Goal: Information Seeking & Learning: Find specific fact

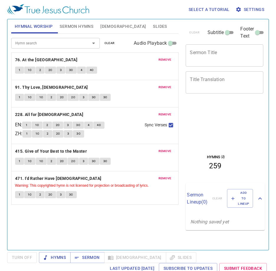
click at [169, 61] on span "remove" at bounding box center [165, 59] width 13 height 5
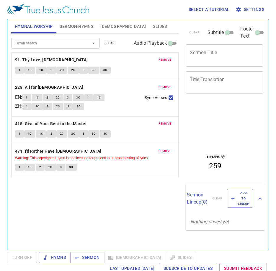
click at [169, 61] on span "remove" at bounding box center [165, 59] width 13 height 5
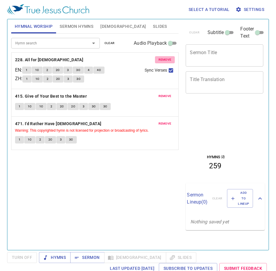
click at [169, 61] on span "remove" at bounding box center [165, 59] width 13 height 5
click at [169, 93] on span "remove" at bounding box center [165, 95] width 13 height 5
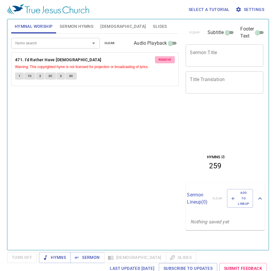
click at [169, 61] on span "remove" at bounding box center [165, 59] width 13 height 5
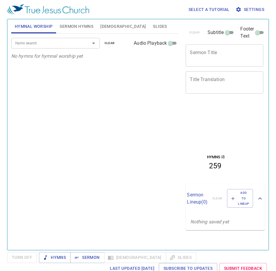
click at [53, 41] on input "Hymn search" at bounding box center [47, 43] width 68 height 7
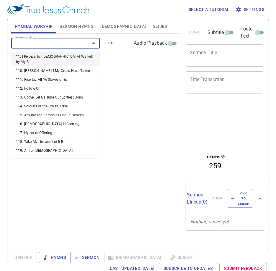
type input "116"
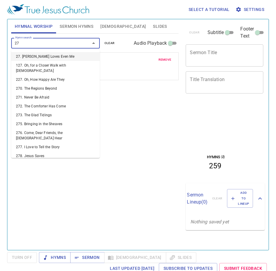
type input "271"
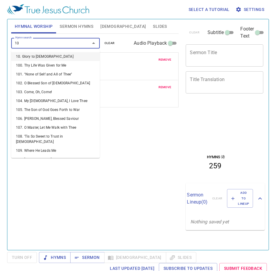
type input "109"
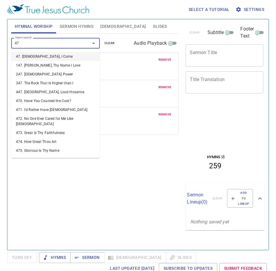
type input "471"
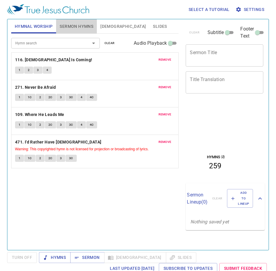
click at [84, 24] on span "Sermon Hymns" at bounding box center [77, 26] width 34 height 7
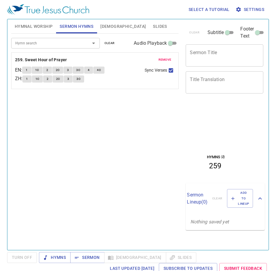
click at [56, 19] on button "Sermon Hymns" at bounding box center [76, 26] width 41 height 14
drag, startPoint x: 169, startPoint y: 59, endPoint x: 157, endPoint y: 59, distance: 12.4
click at [157, 59] on button "remove" at bounding box center [165, 59] width 20 height 7
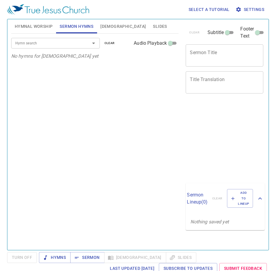
click at [36, 45] on input "Hymn search" at bounding box center [47, 43] width 68 height 7
type input "441"
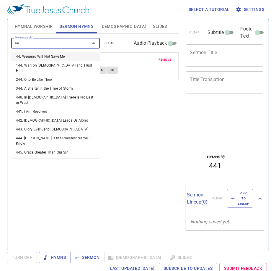
type input "442"
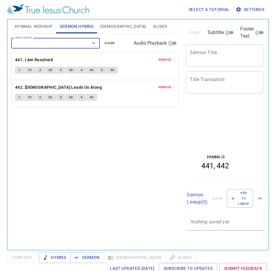
drag, startPoint x: 41, startPoint y: 24, endPoint x: 3, endPoint y: 56, distance: 49.5
click at [36, 29] on span "Hymnal Worship" at bounding box center [34, 26] width 38 height 7
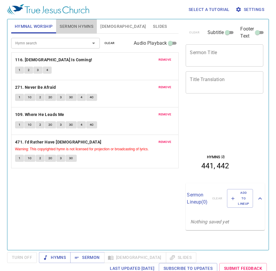
click at [83, 24] on span "Sermon Hymns" at bounding box center [77, 26] width 34 height 7
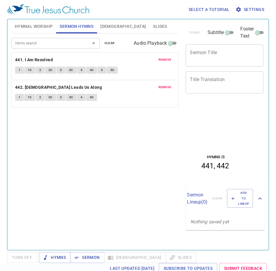
click at [38, 30] on span "Hymnal Worship" at bounding box center [34, 26] width 38 height 7
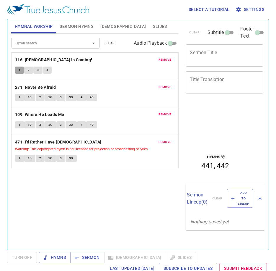
click at [20, 71] on span "1" at bounding box center [20, 69] width 2 height 5
click at [17, 70] on button "1" at bounding box center [19, 69] width 9 height 7
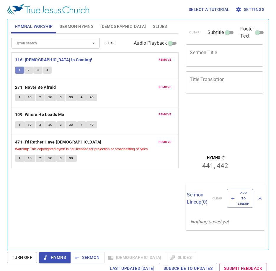
click at [16, 70] on button "1" at bounding box center [19, 69] width 9 height 7
click at [85, 197] on div "Hymn search Hymn search clear Audio Playback remove 116. Christ Is Coming! 1 2 …" at bounding box center [95, 139] width 168 height 211
click at [27, 71] on button "2" at bounding box center [28, 69] width 9 height 7
click at [41, 97] on button "2" at bounding box center [40, 97] width 9 height 7
click at [49, 97] on span "2C" at bounding box center [50, 97] width 4 height 5
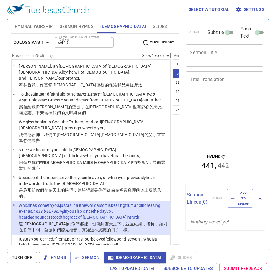
type input "Col 1 6"
select select "6"
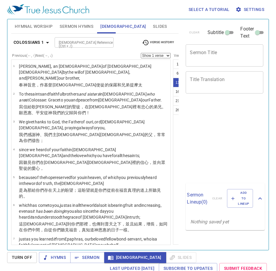
select select "11"
select select "15"
select select "20"
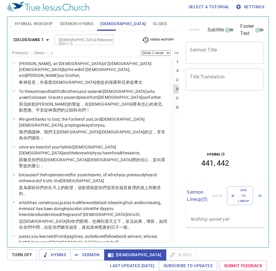
click at [173, 90] on button "16" at bounding box center [177, 88] width 9 height 9
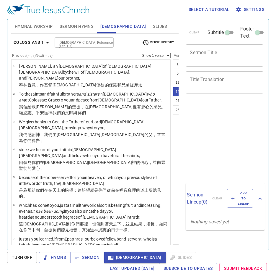
select select "15"
select select "20"
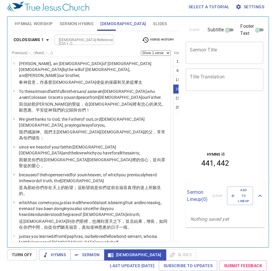
scroll to position [325, 0]
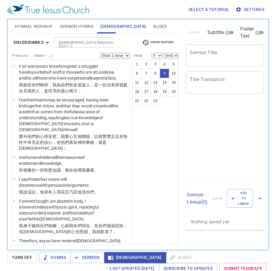
select select "9"
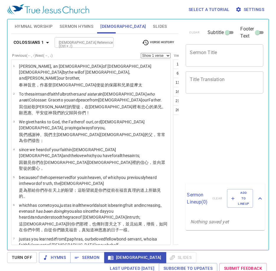
select select "20"
select select "23"
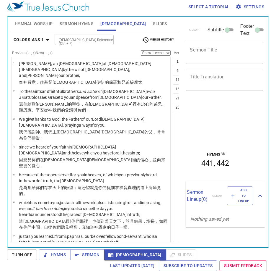
scroll to position [478, 0]
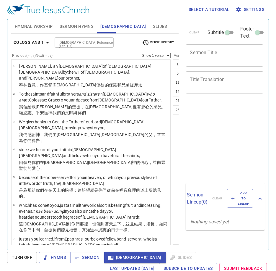
select select "20"
select select "23"
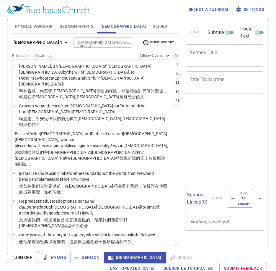
select select "23"
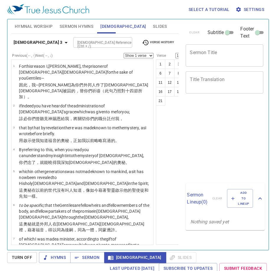
select select "19"
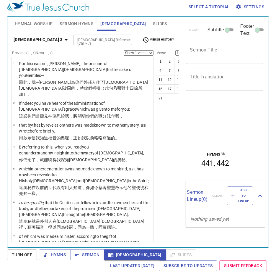
scroll to position [415, 0]
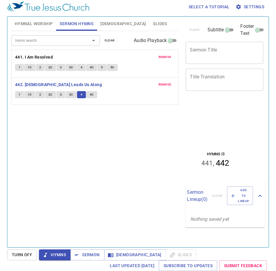
scroll to position [3, 0]
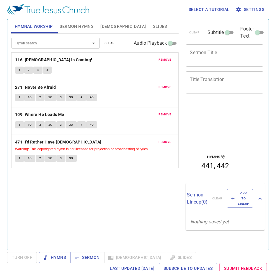
click at [170, 59] on span "remove" at bounding box center [165, 59] width 13 height 5
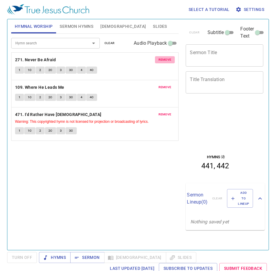
click at [169, 59] on span "remove" at bounding box center [165, 59] width 13 height 5
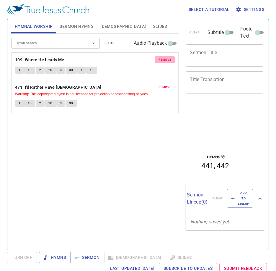
click at [169, 59] on span "remove" at bounding box center [165, 59] width 13 height 5
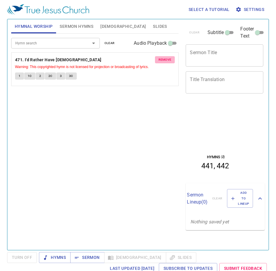
click at [169, 59] on span "remove" at bounding box center [165, 59] width 13 height 5
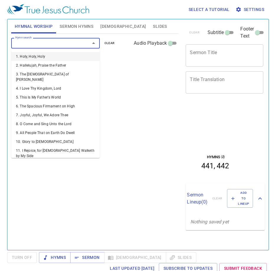
click at [73, 46] on input "Hymn search" at bounding box center [47, 43] width 68 height 7
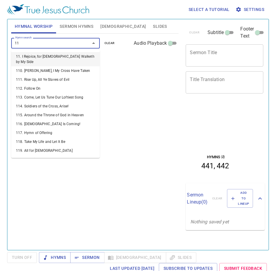
type input "112"
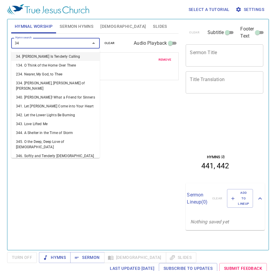
type input "344"
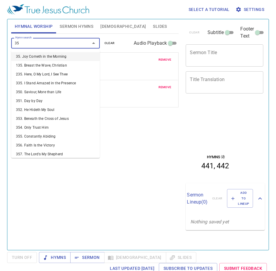
type input "351"
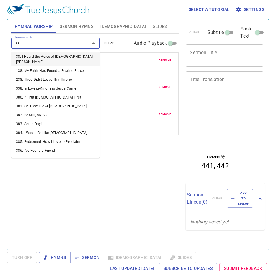
type input "389"
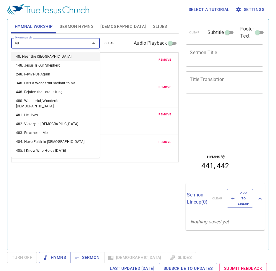
type input "485"
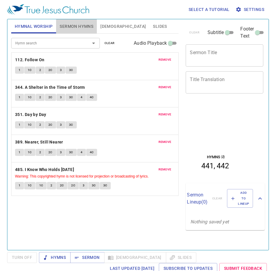
click at [71, 28] on span "Sermon Hymns" at bounding box center [77, 26] width 34 height 7
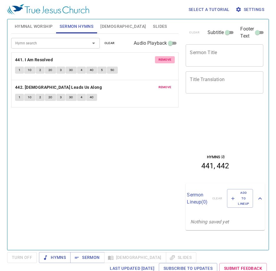
click at [167, 57] on button "remove" at bounding box center [165, 59] width 20 height 7
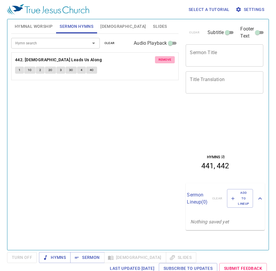
click at [167, 57] on button "remove" at bounding box center [165, 59] width 20 height 7
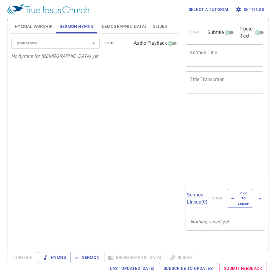
click at [55, 43] on input "Hymn search" at bounding box center [47, 43] width 68 height 7
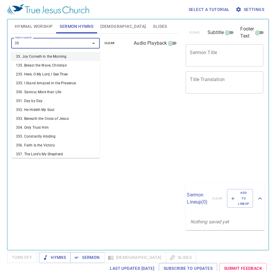
type input "354"
type input "356"
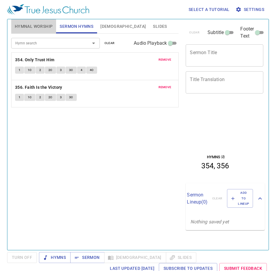
click at [25, 29] on span "Hymnal Worship" at bounding box center [34, 26] width 38 height 7
